Goal: Task Accomplishment & Management: Use online tool/utility

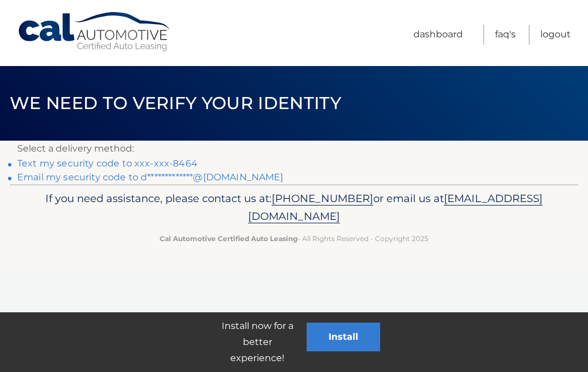
click at [179, 163] on link "Text my security code to xxx-xxx-8464" at bounding box center [107, 163] width 180 height 11
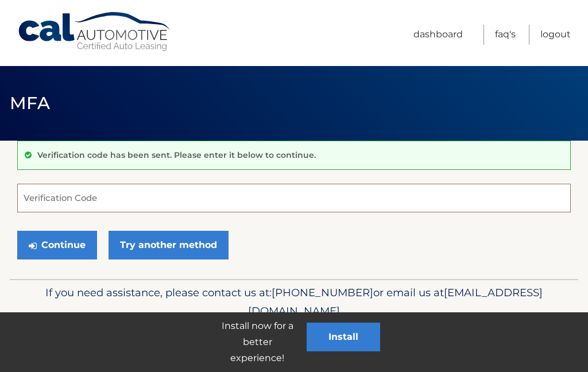
click at [50, 206] on input "Verification Code" at bounding box center [293, 198] width 553 height 29
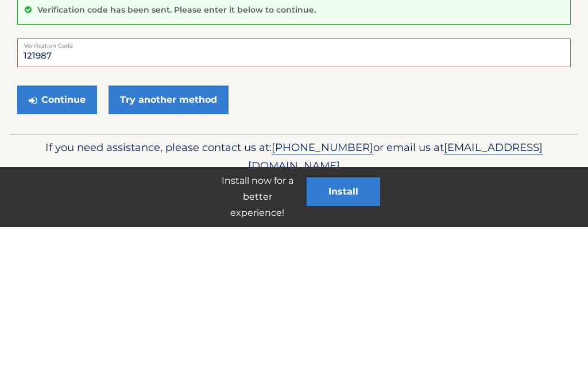
type input "121987"
click at [70, 231] on button "Continue" at bounding box center [57, 245] width 80 height 29
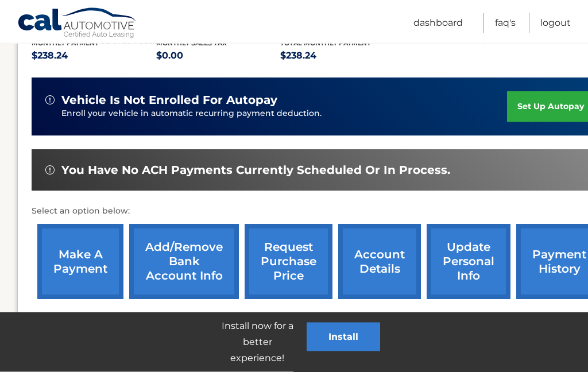
scroll to position [275, 0]
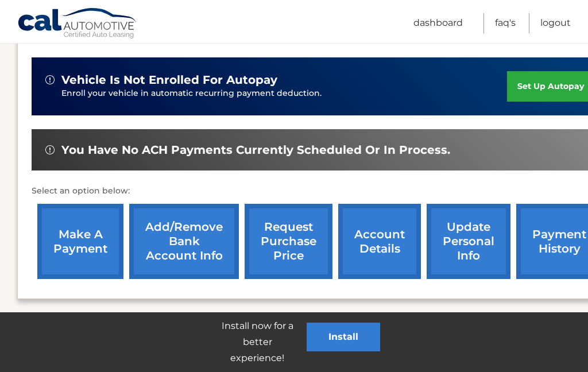
click at [80, 242] on link "make a payment" at bounding box center [80, 241] width 86 height 75
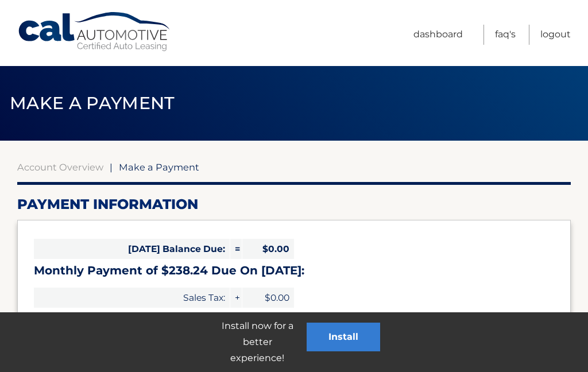
select select "MGFkMDhkYjgtMjIyYi00M2ZmLTlmNzctNWM3NjhlYTdiMTJh"
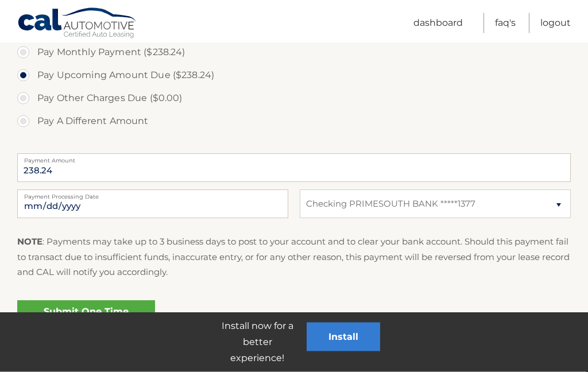
scroll to position [379, 0]
click at [99, 319] on link "Submit One Time Payment" at bounding box center [86, 318] width 138 height 37
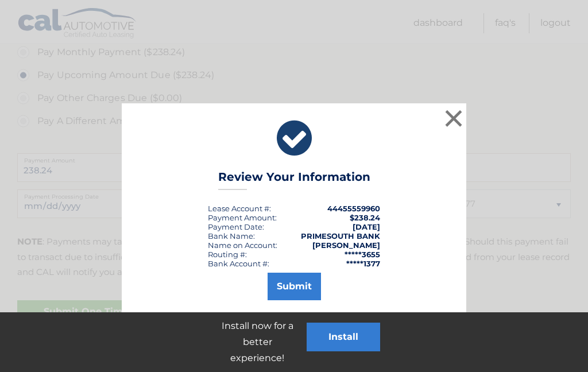
click at [301, 288] on button "Submit" at bounding box center [294, 287] width 53 height 28
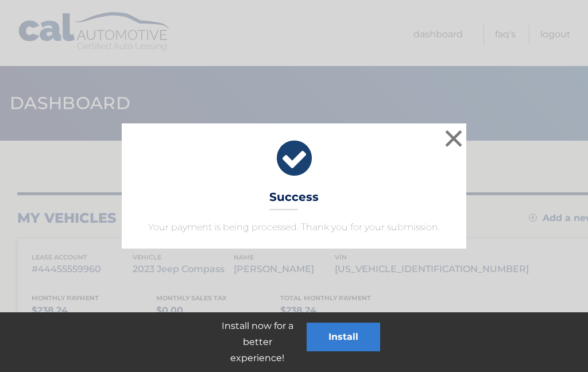
click at [519, 172] on div "× Success Your payment is being processed. Thank you for your submission." at bounding box center [294, 185] width 579 height 125
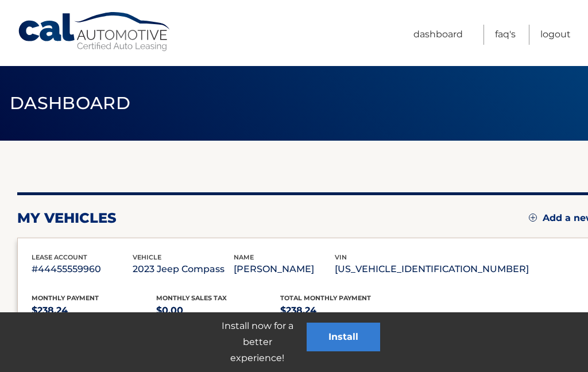
click at [566, 38] on link "Logout" at bounding box center [555, 35] width 30 height 20
